Goal: Task Accomplishment & Management: Use online tool/utility

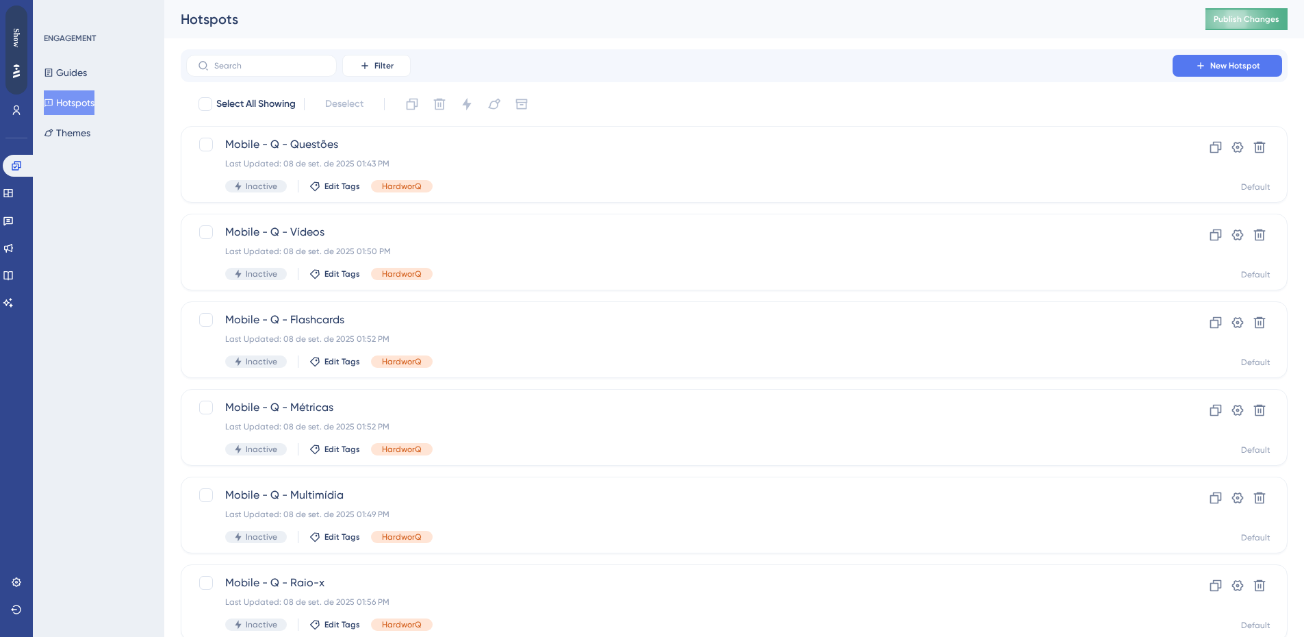
click at [1264, 24] on span "Publish Changes" at bounding box center [1247, 19] width 66 height 11
click at [77, 72] on button "Guides" at bounding box center [65, 72] width 43 height 25
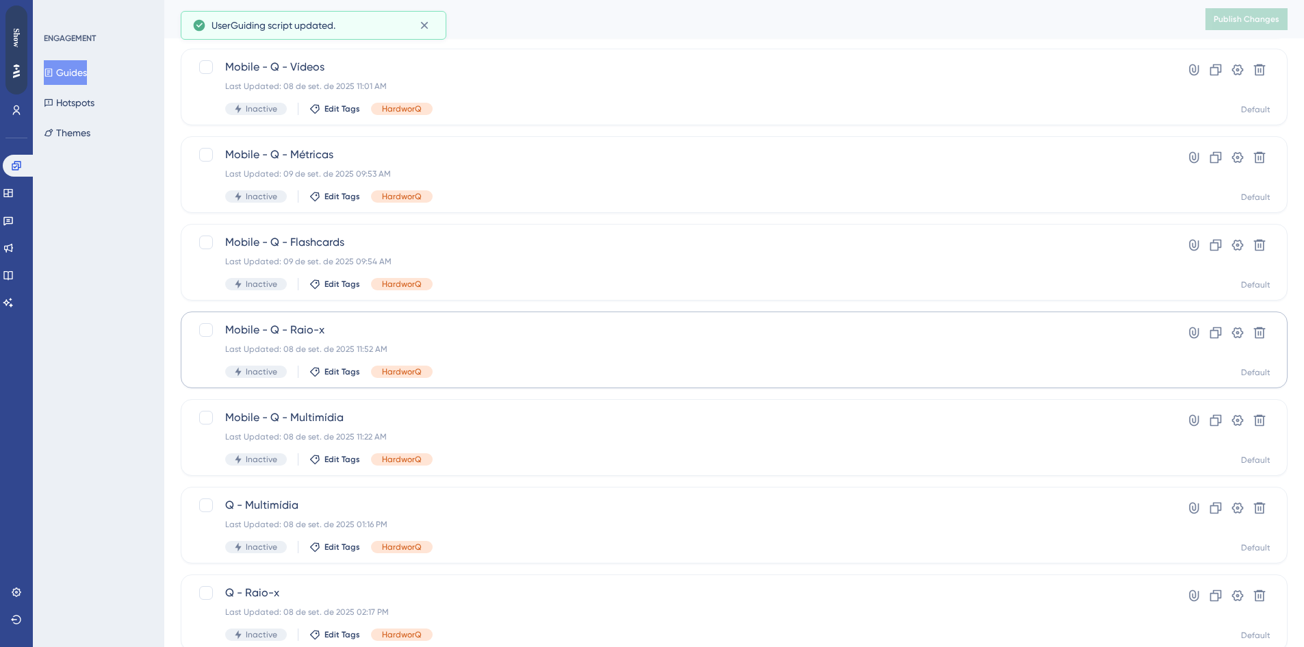
scroll to position [342, 0]
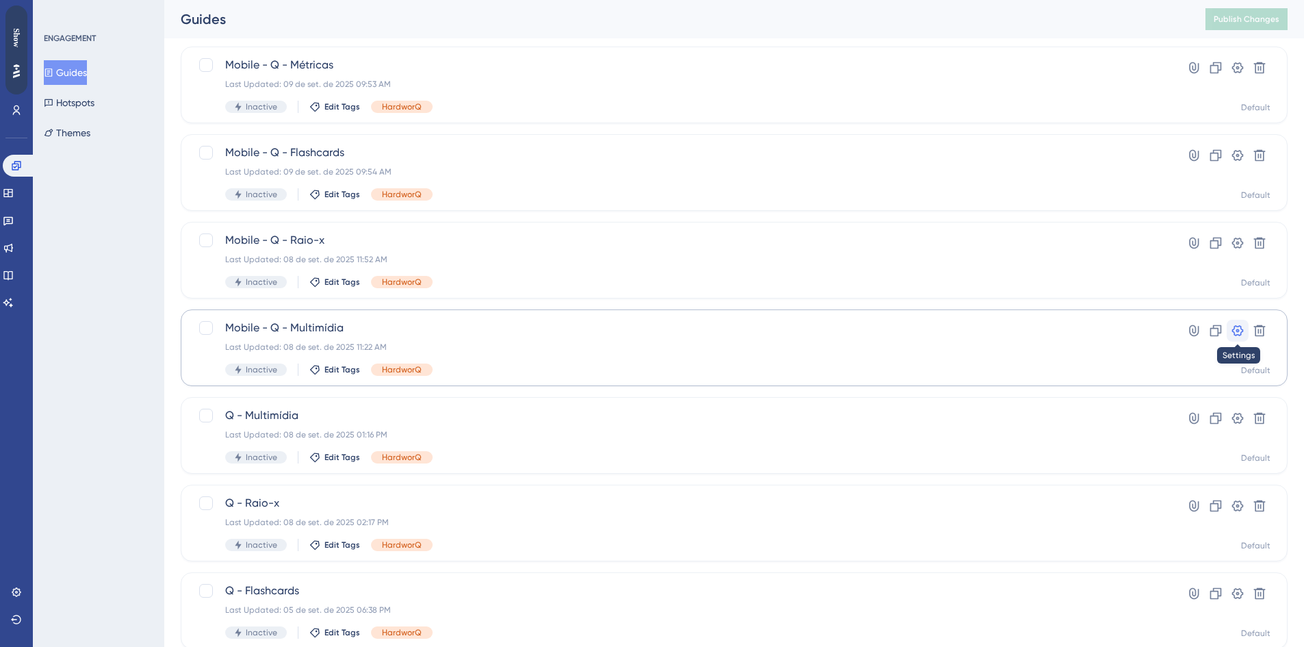
click at [1236, 326] on icon at bounding box center [1238, 330] width 12 height 11
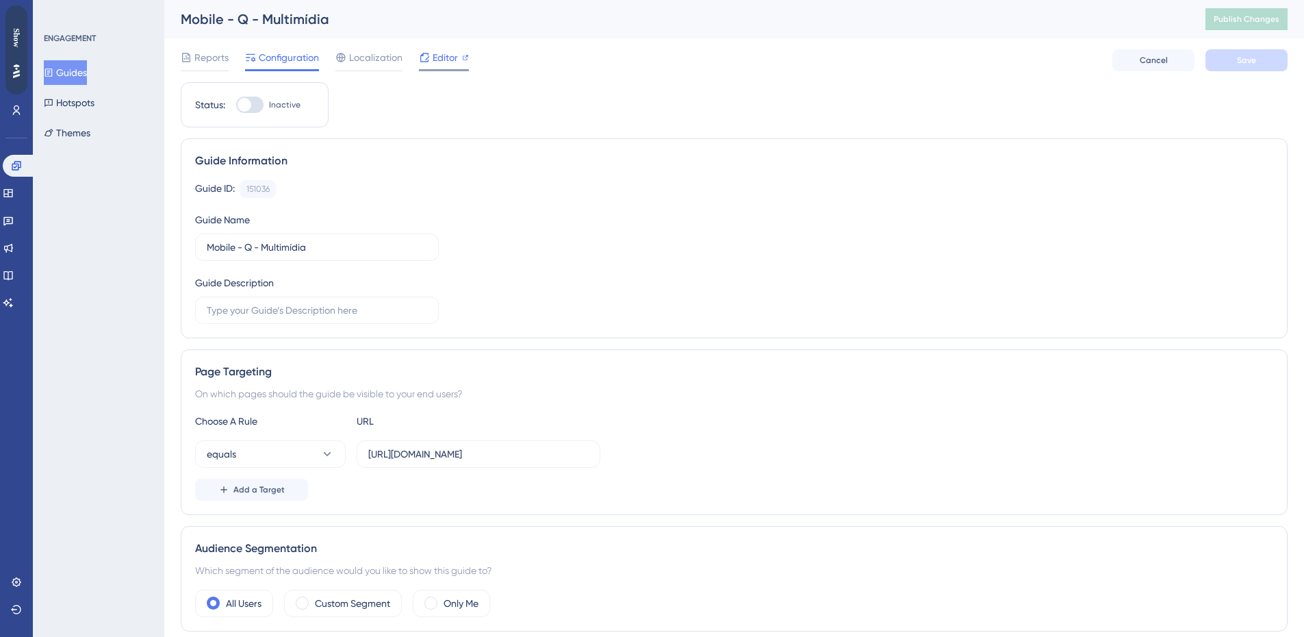
click at [446, 54] on span "Editor" at bounding box center [445, 57] width 25 height 16
